Goal: Information Seeking & Learning: Check status

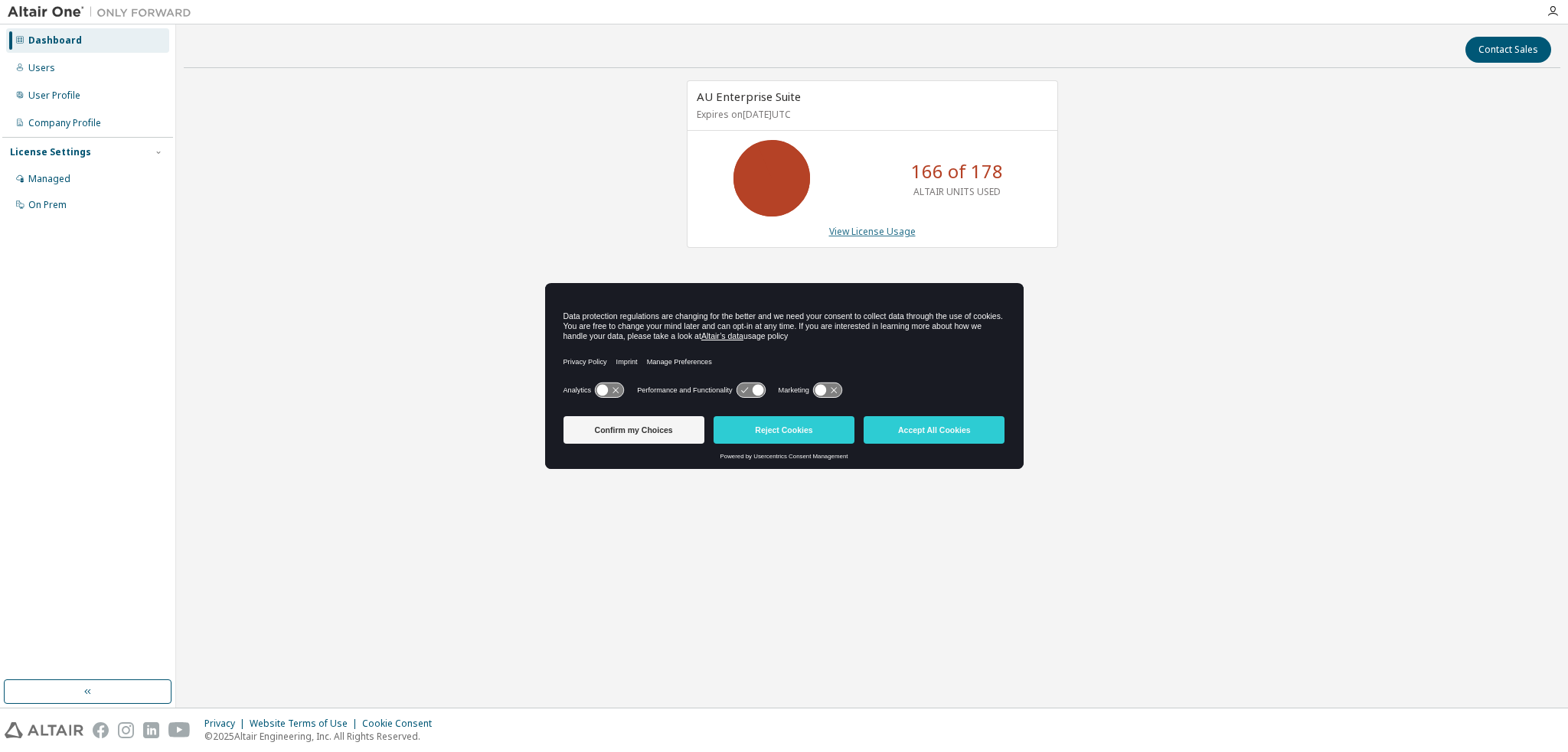
click at [898, 229] on link "View License Usage" at bounding box center [872, 231] width 87 height 13
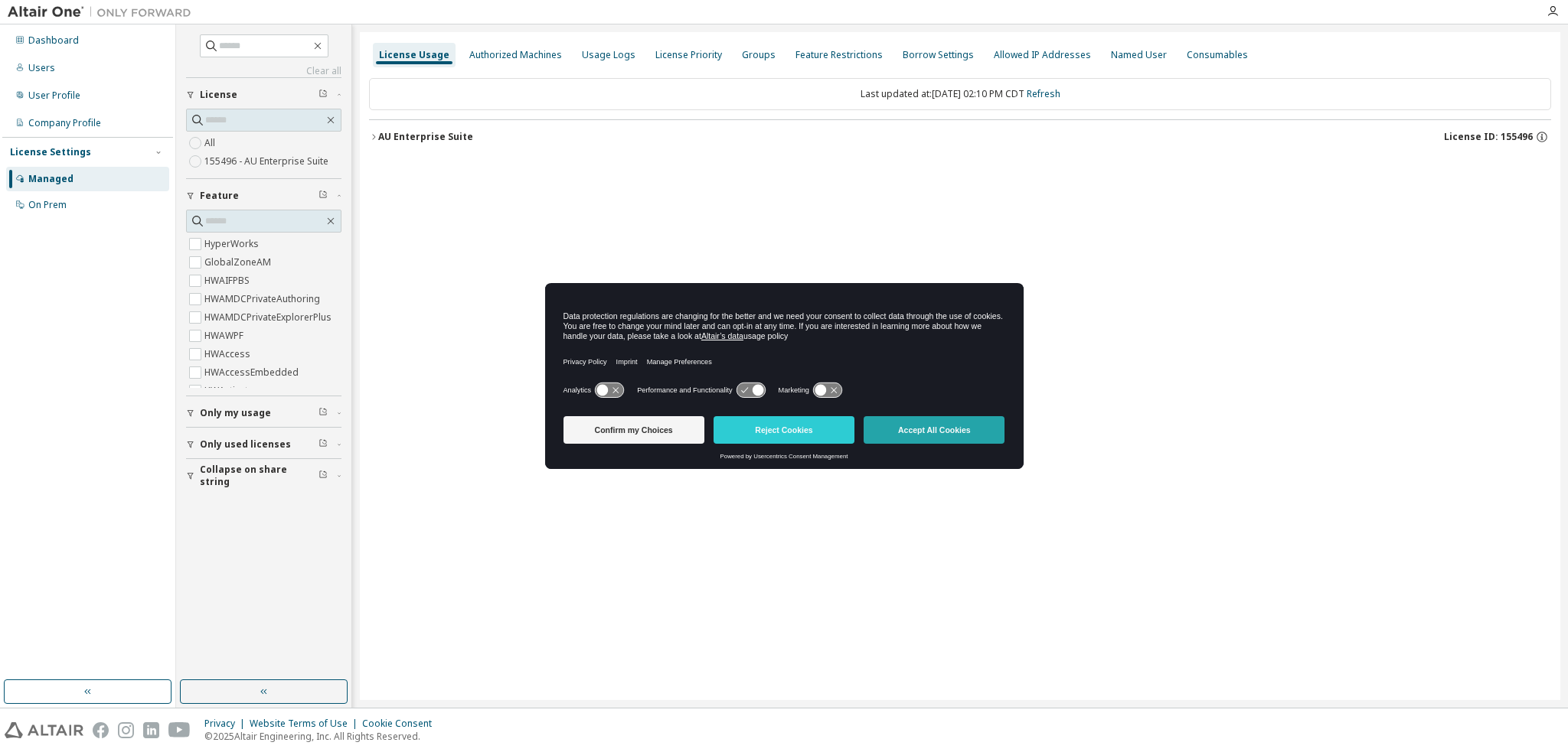
click at [946, 431] on button "Accept All Cookies" at bounding box center [934, 430] width 141 height 28
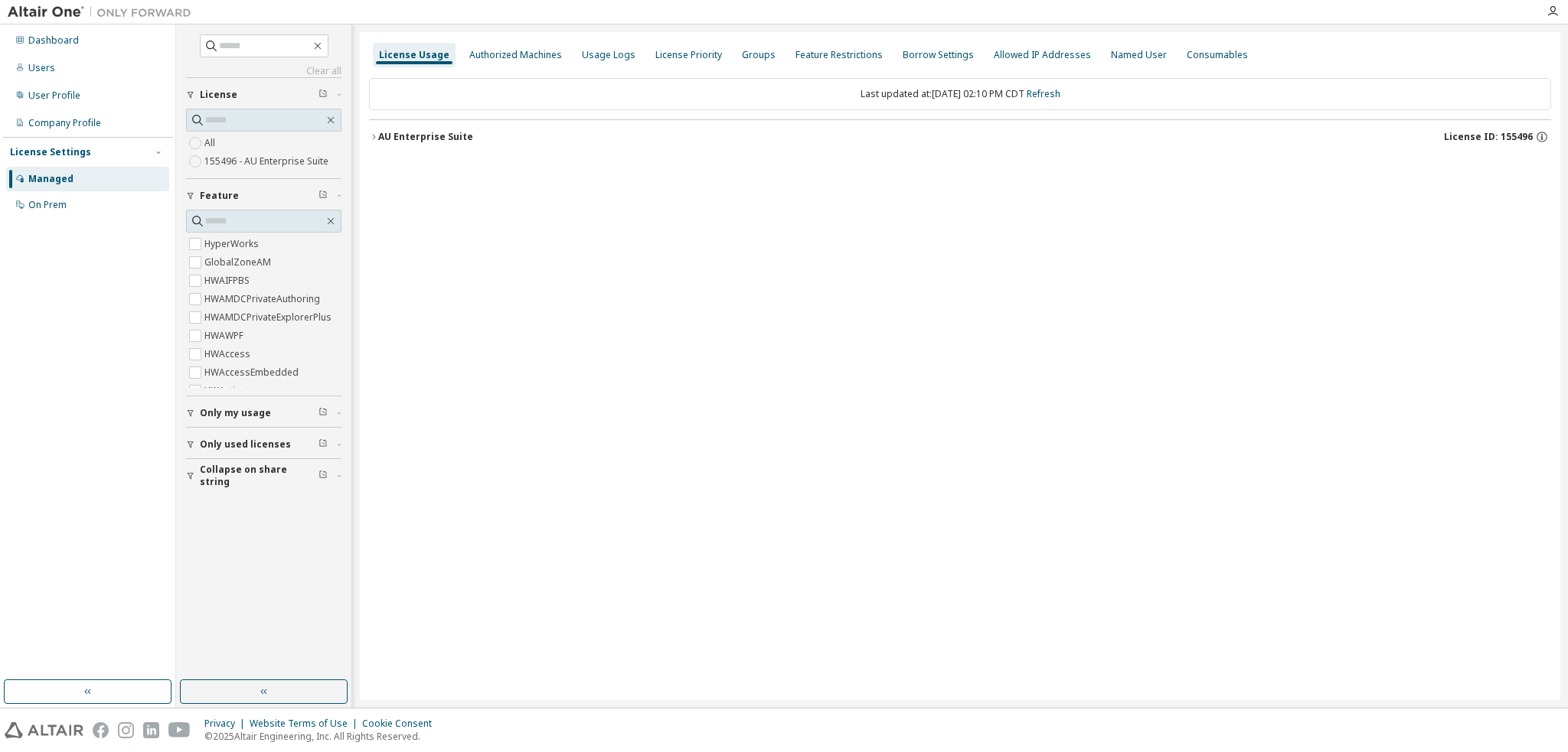
click at [434, 140] on div "AU Enterprise Suite" at bounding box center [425, 136] width 95 height 12
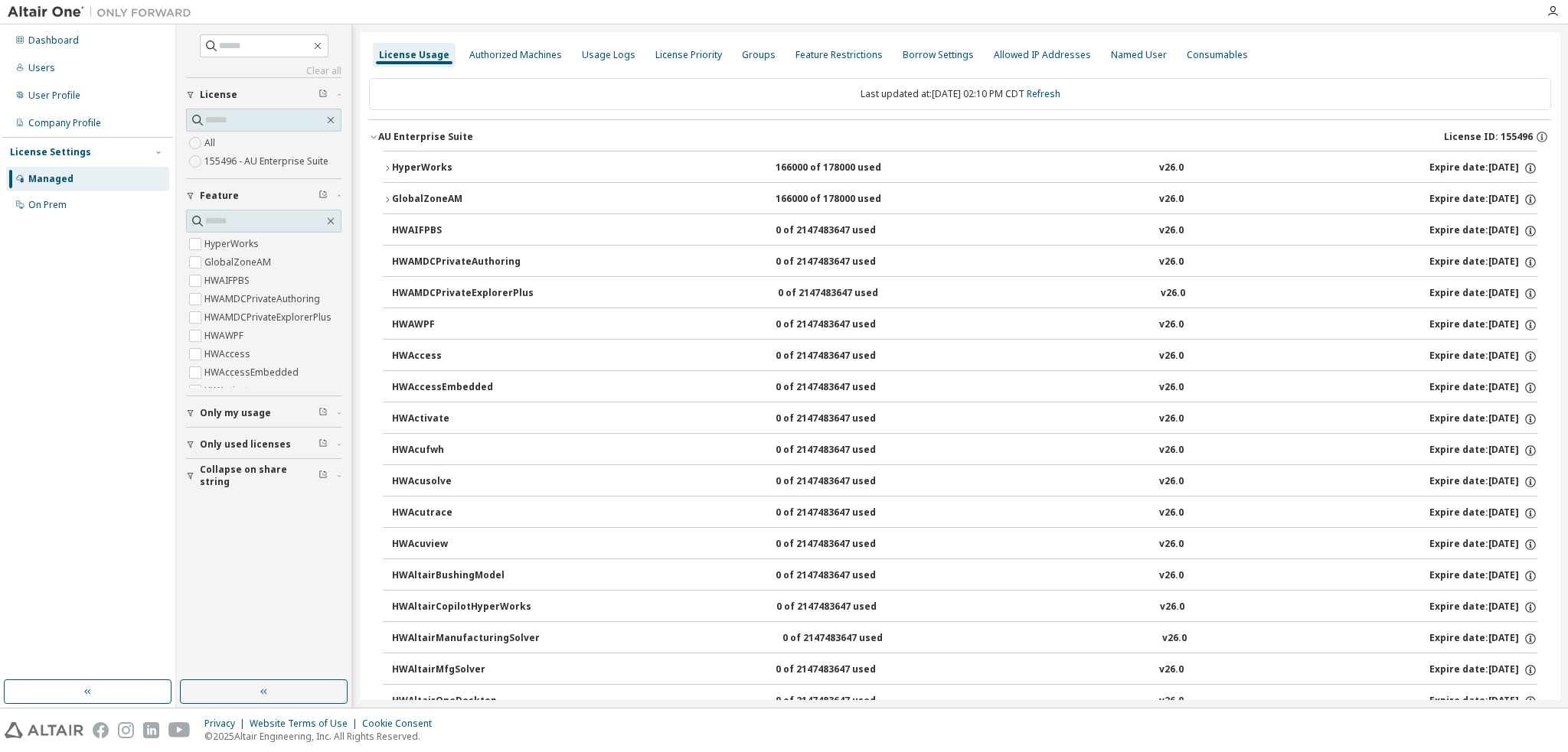
click at [429, 165] on div "HyperWorks" at bounding box center [461, 168] width 138 height 14
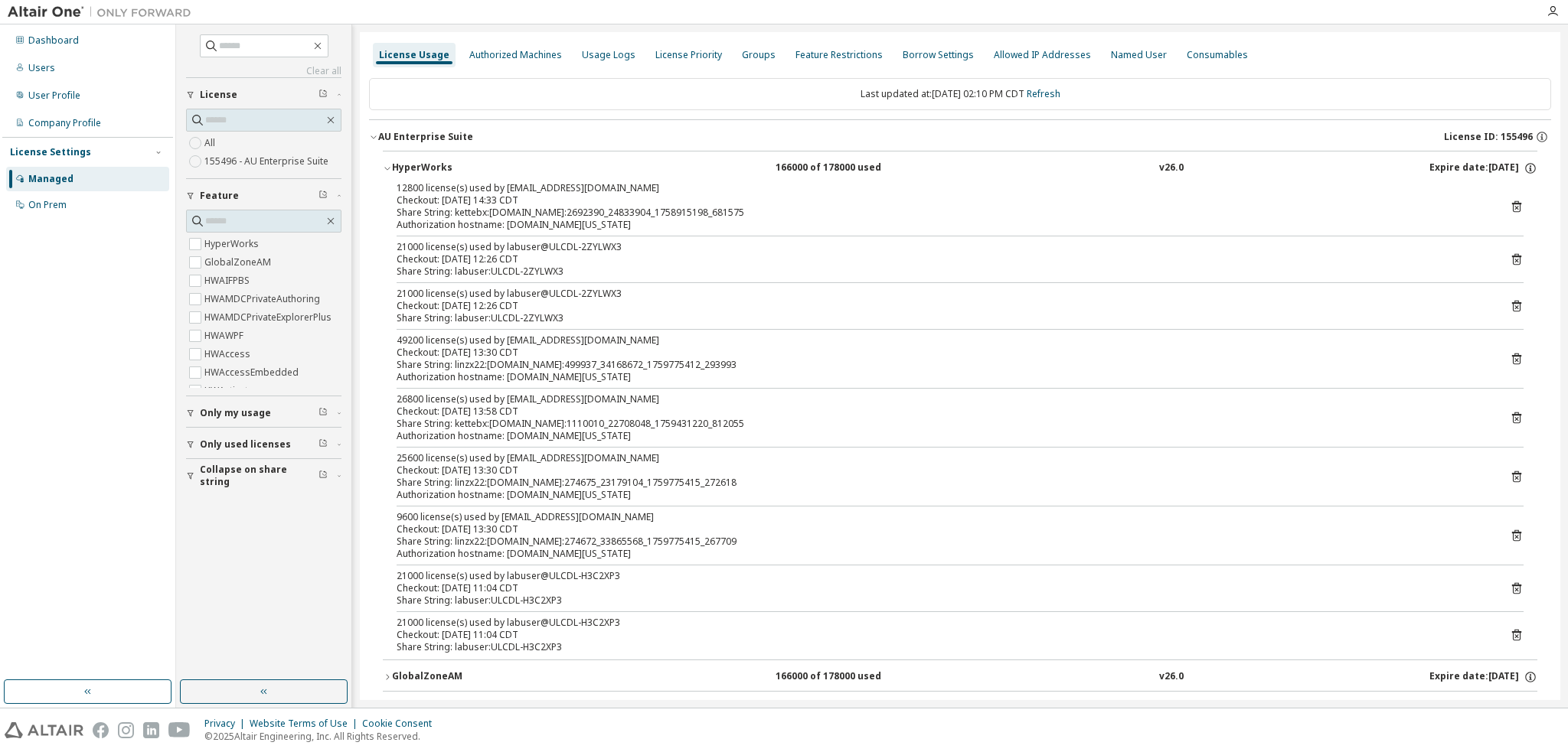
click at [1514, 635] on icon at bounding box center [1516, 636] width 4 height 4
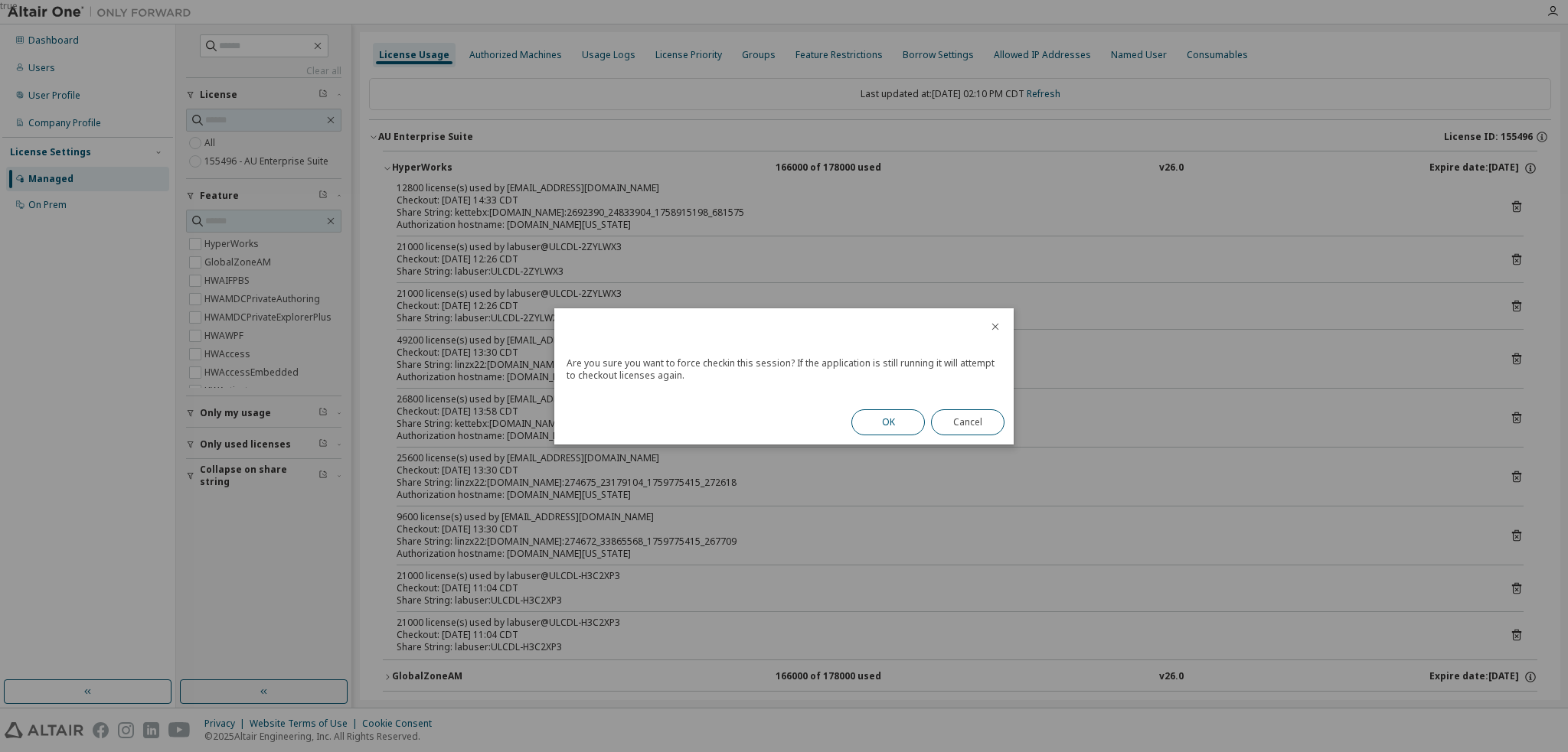
click at [885, 422] on button "OK" at bounding box center [888, 423] width 74 height 26
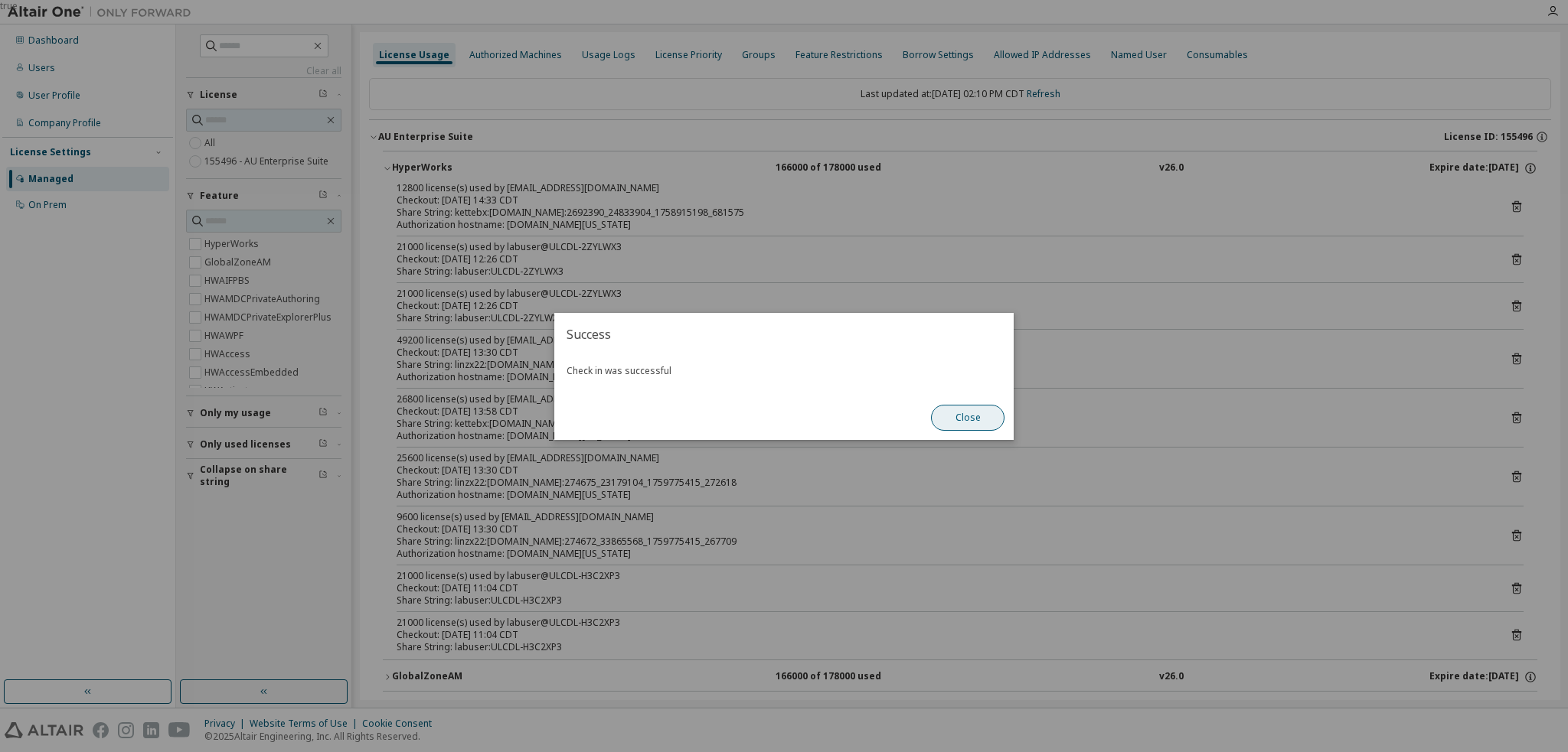
click at [973, 415] on button "Close" at bounding box center [967, 418] width 74 height 26
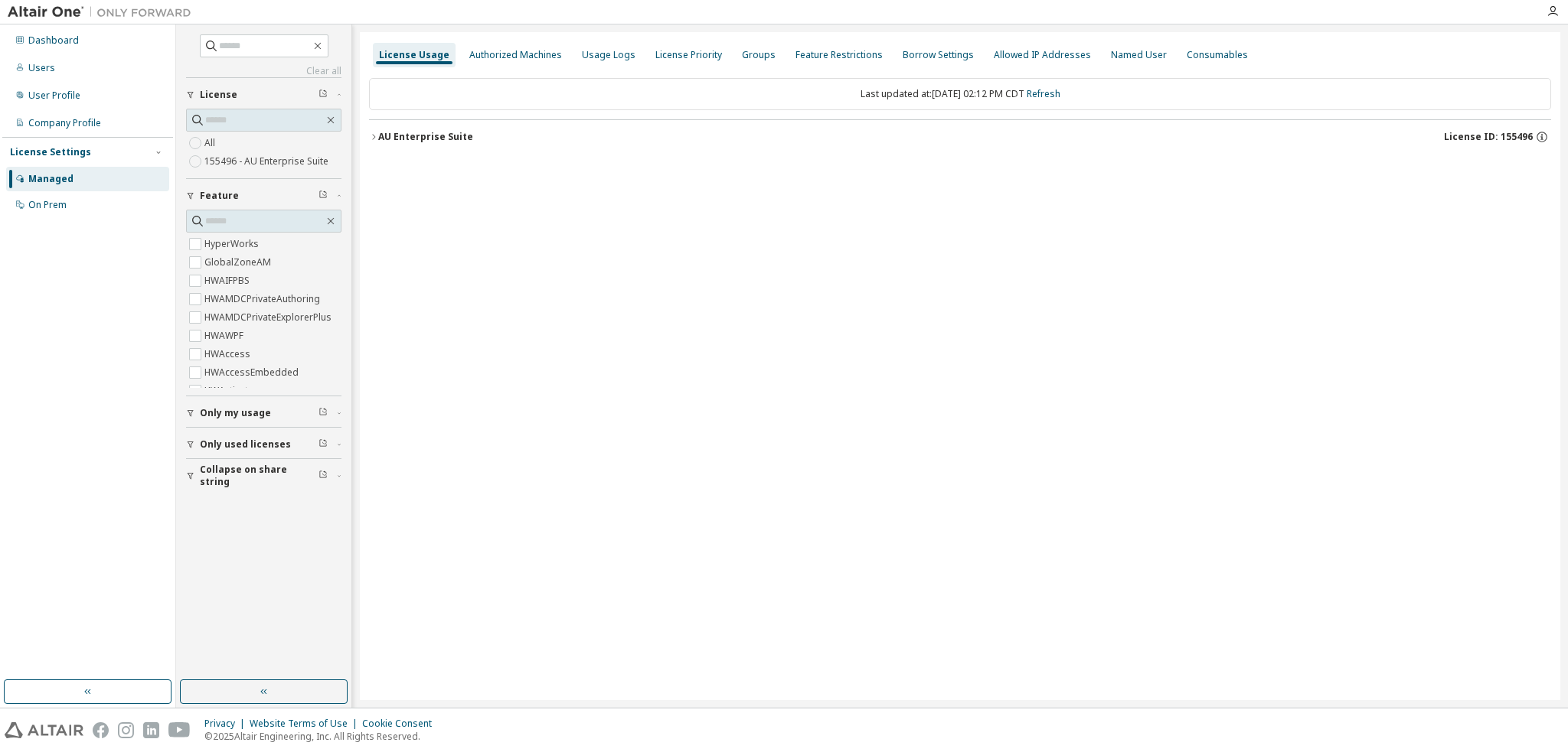
click at [408, 138] on div "AU Enterprise Suite" at bounding box center [425, 136] width 95 height 12
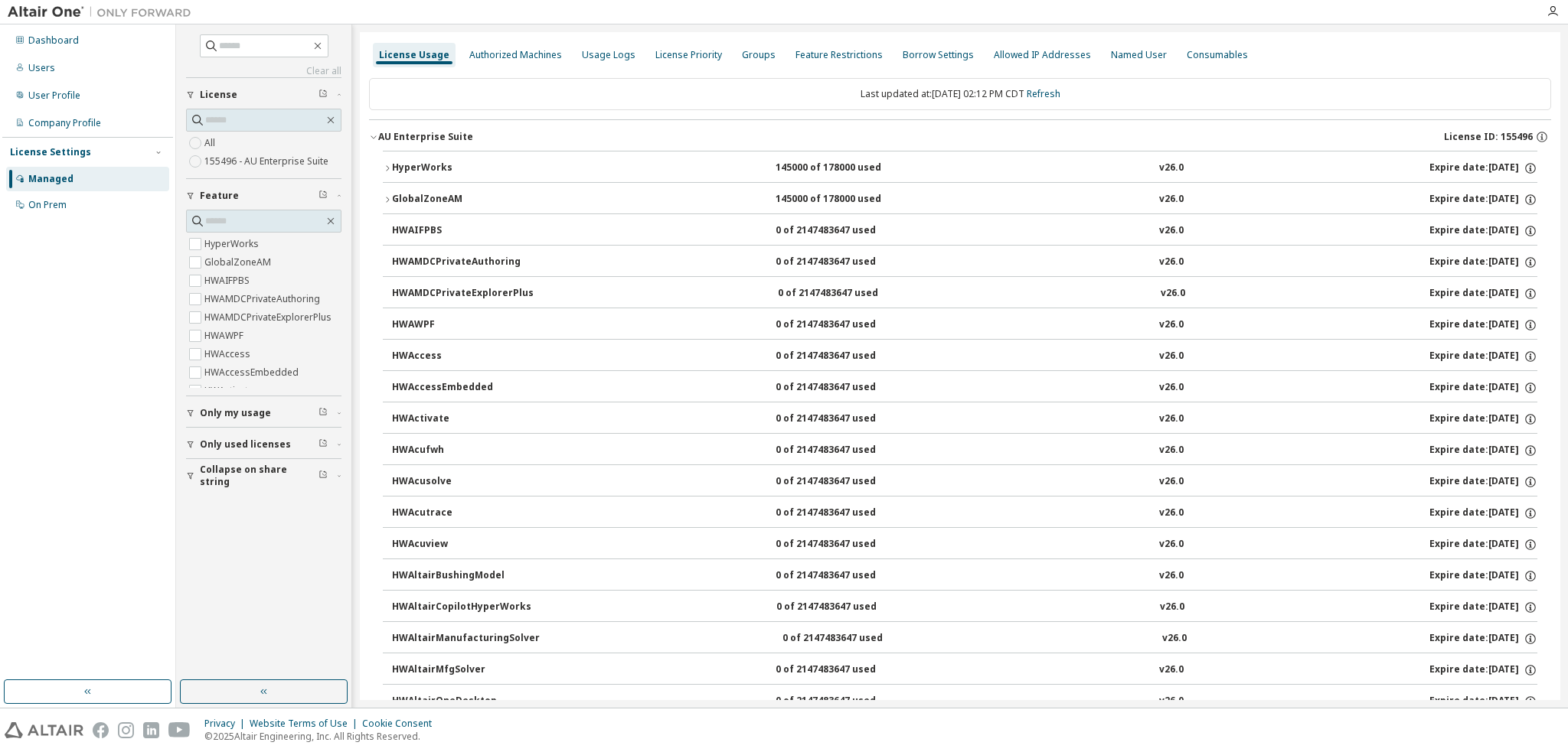
click at [429, 168] on div "HyperWorks" at bounding box center [461, 168] width 138 height 14
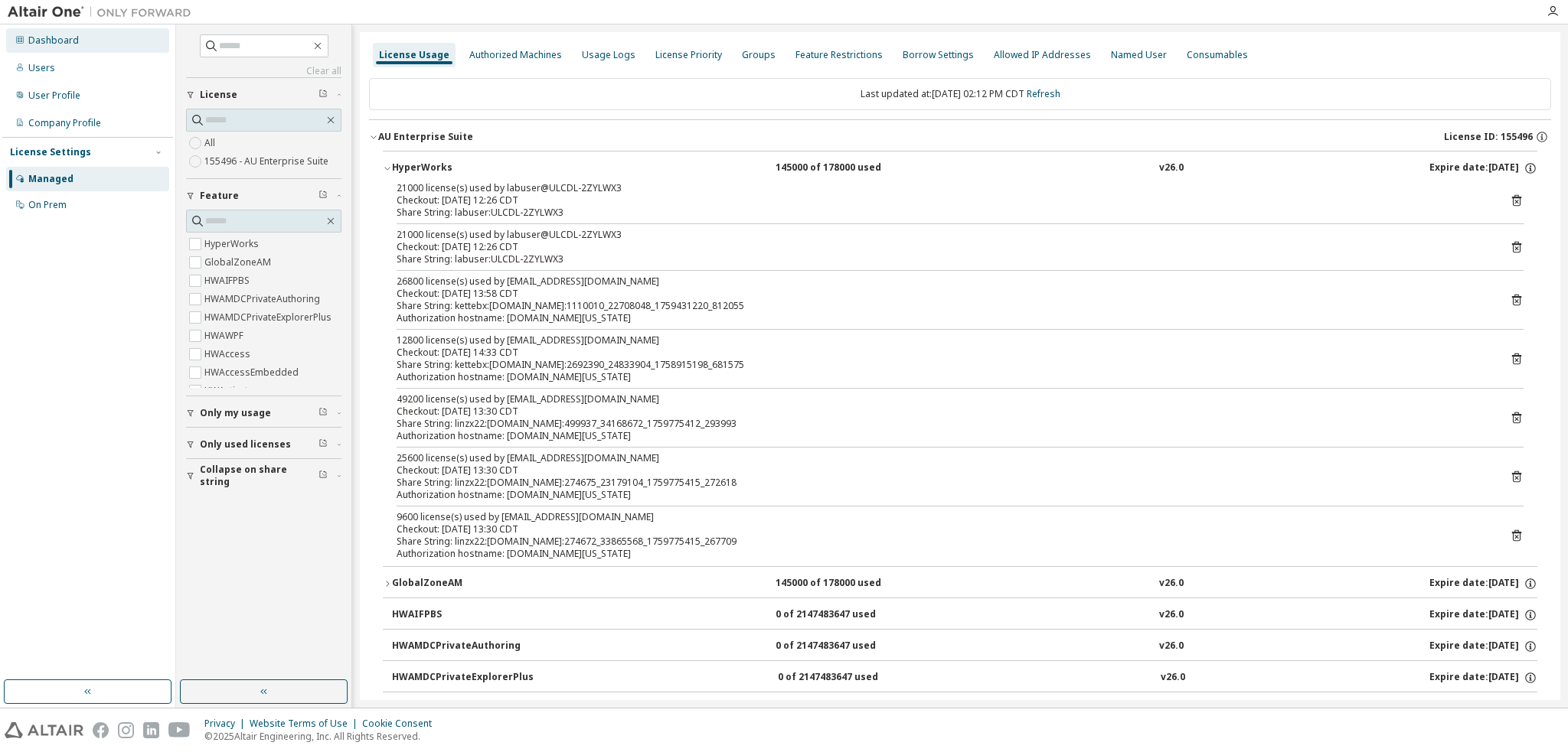
click at [47, 45] on div "Dashboard" at bounding box center [54, 40] width 50 height 12
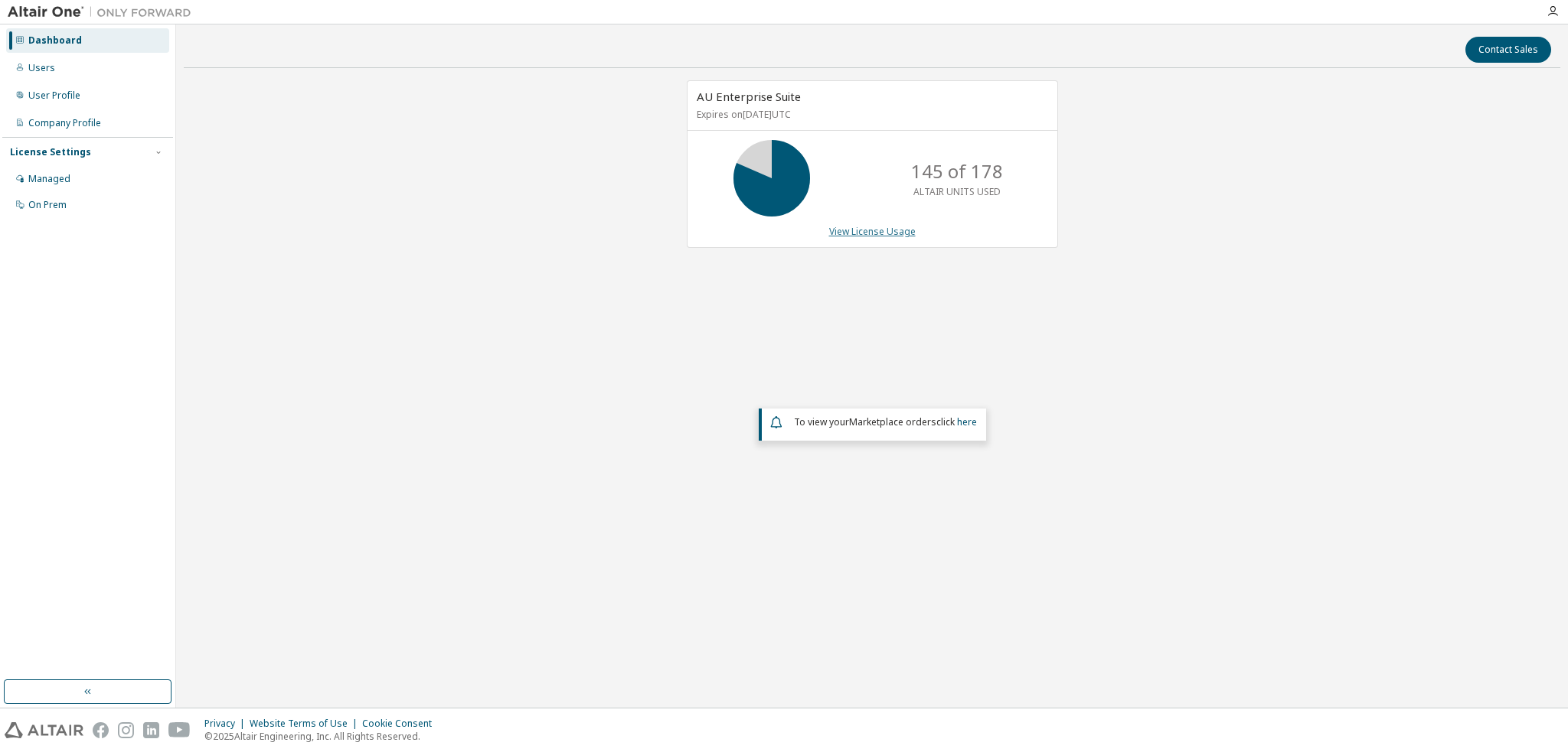
click at [876, 227] on link "View License Usage" at bounding box center [872, 231] width 87 height 13
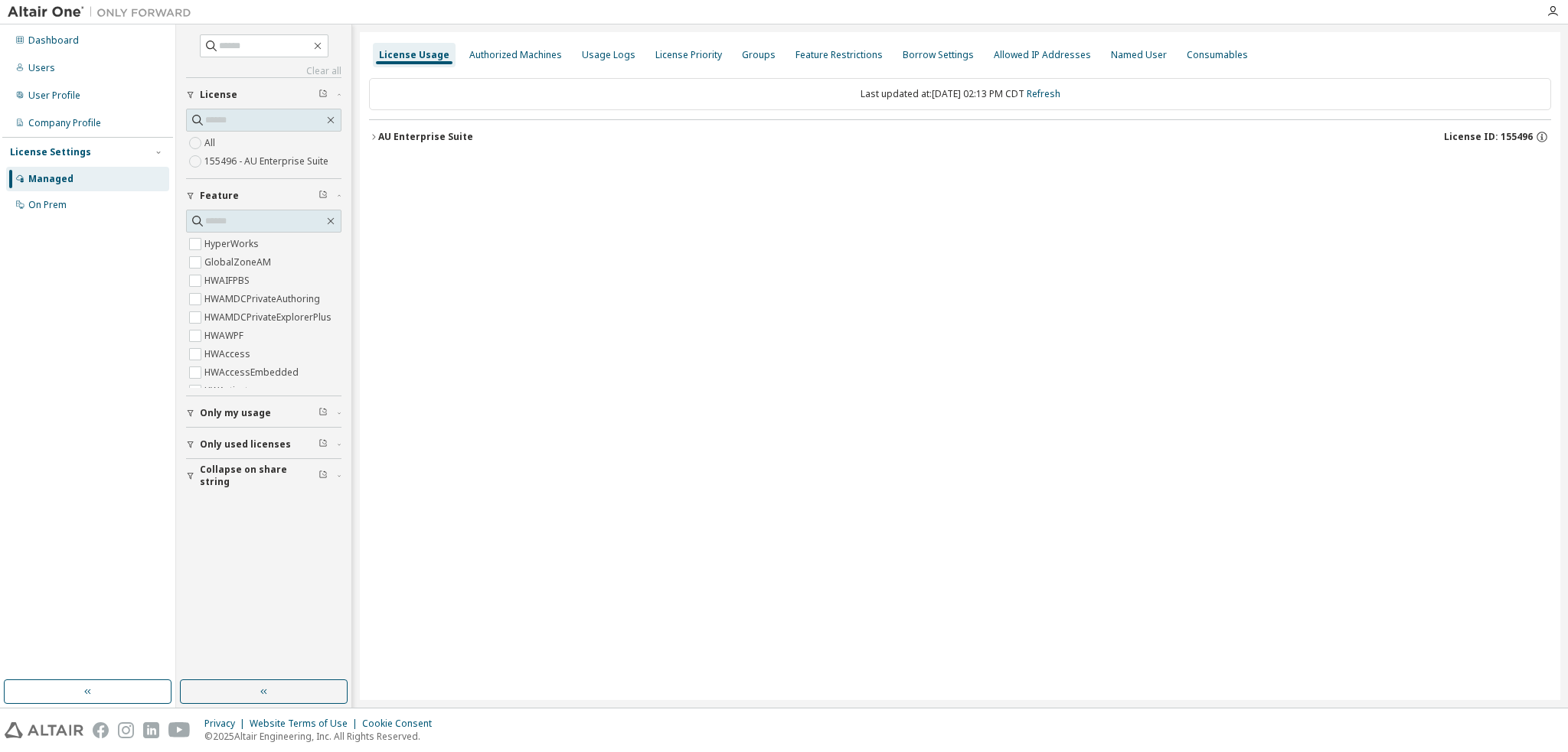
click at [417, 131] on div "AU Enterprise Suite" at bounding box center [425, 136] width 95 height 12
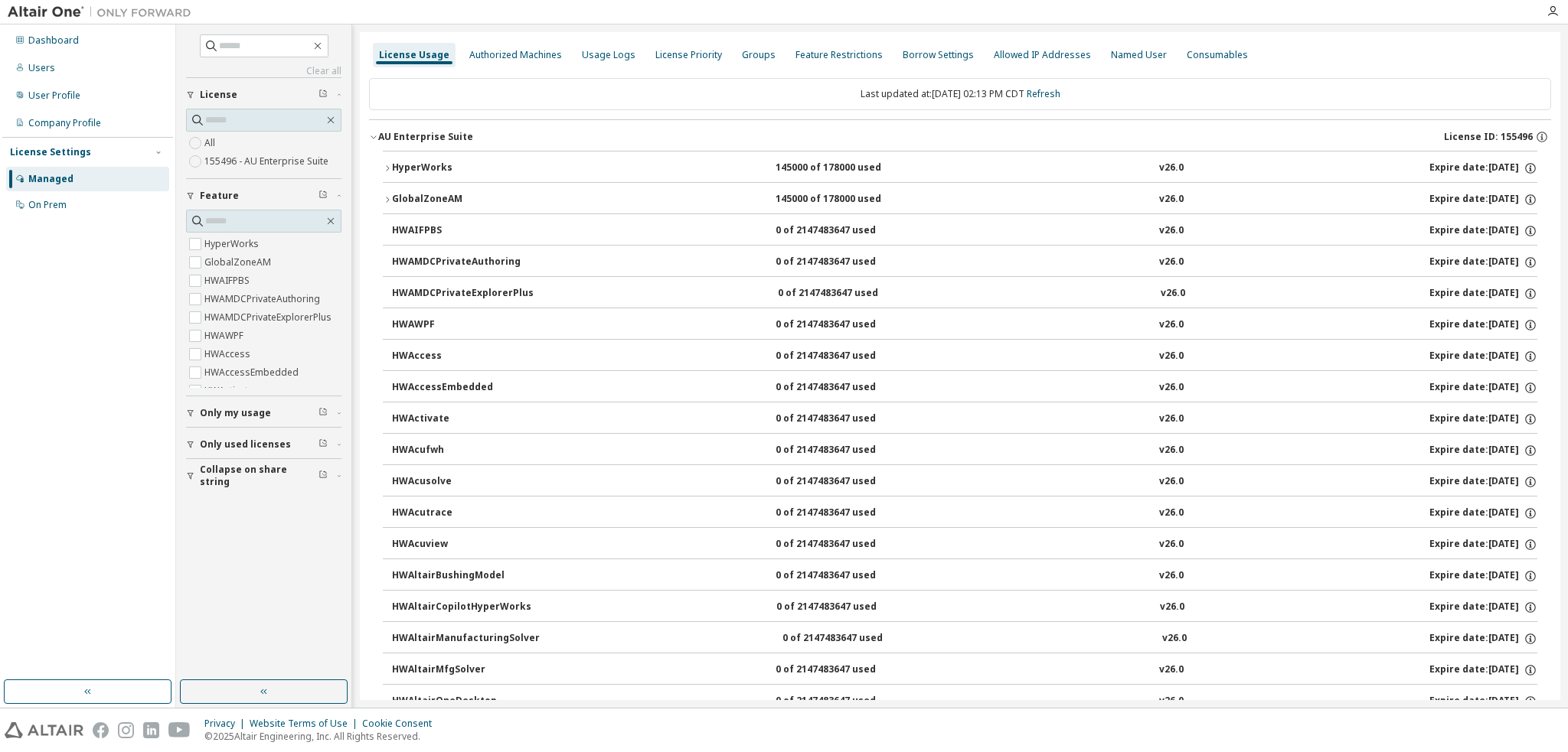
click at [429, 157] on button "HyperWorks 145000 of 178000 used v26.0 Expire date: [DATE]" at bounding box center [960, 169] width 1155 height 34
